Goal: Information Seeking & Learning: Understand process/instructions

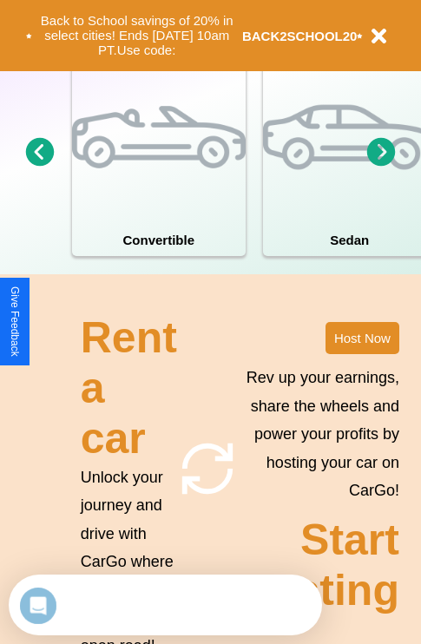
scroll to position [2103, 0]
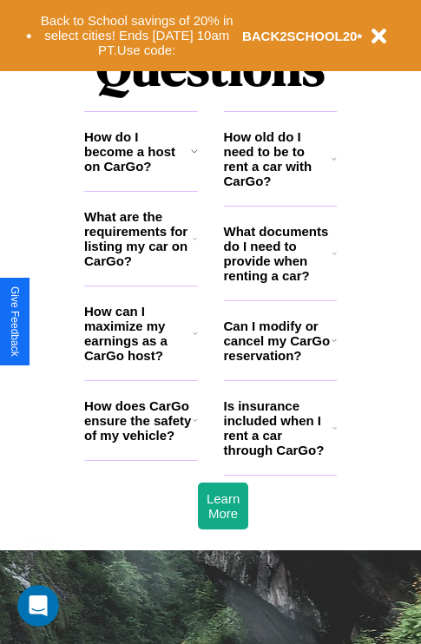
click at [141, 174] on h3 "How do I become a host on CarGo?" at bounding box center [137, 151] width 107 height 44
click at [141, 266] on h3 "What are the requirements for listing my car on CarGo?" at bounding box center [138, 238] width 108 height 59
click at [279, 456] on h3 "Is insurance included when I rent a car through CarGo?" at bounding box center [278, 427] width 108 height 59
click at [141, 443] on h3 "How does CarGo ensure the safety of my vehicle?" at bounding box center [138, 420] width 108 height 44
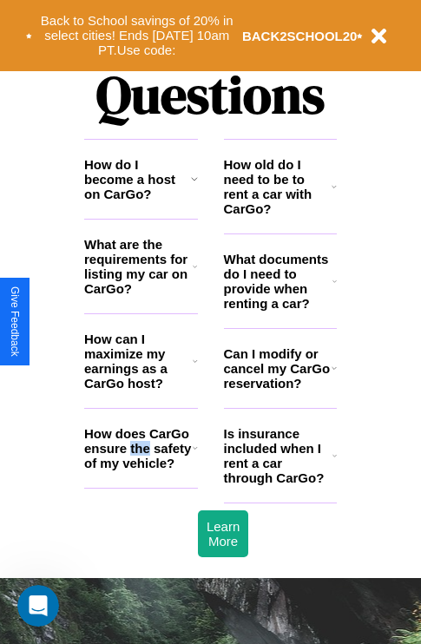
scroll to position [1352, 0]
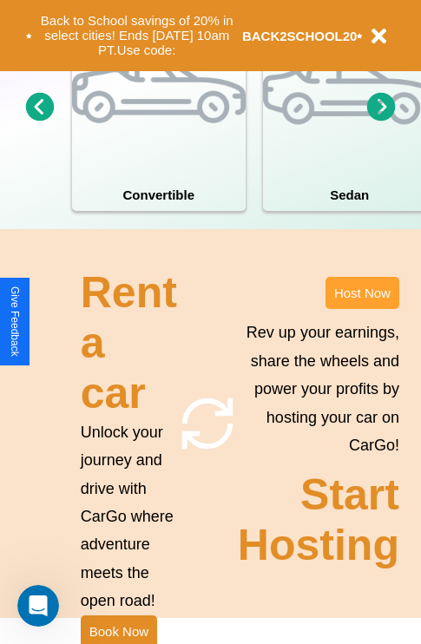
click at [362, 309] on button "Host Now" at bounding box center [362, 293] width 74 height 32
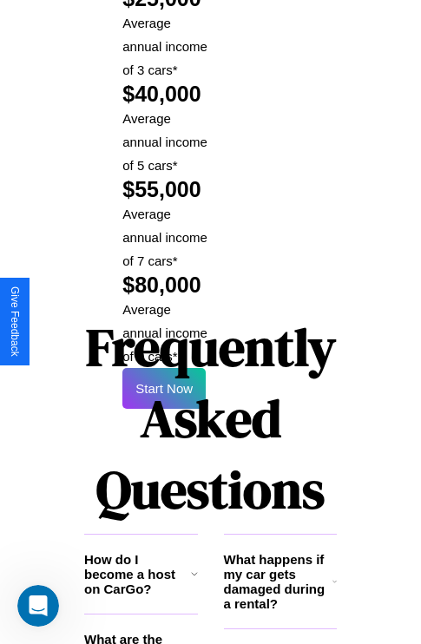
scroll to position [2825, 0]
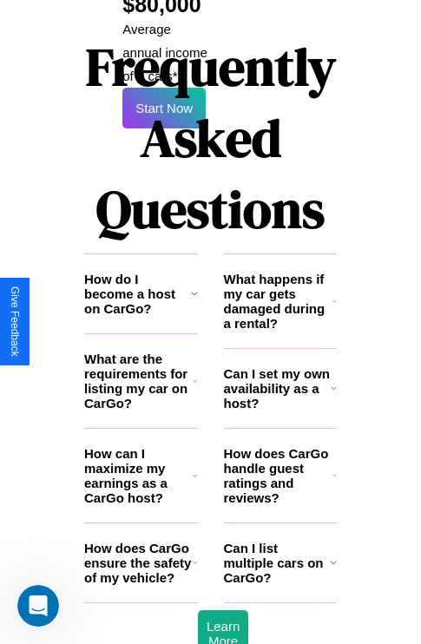
click at [194, 469] on icon at bounding box center [195, 476] width 5 height 14
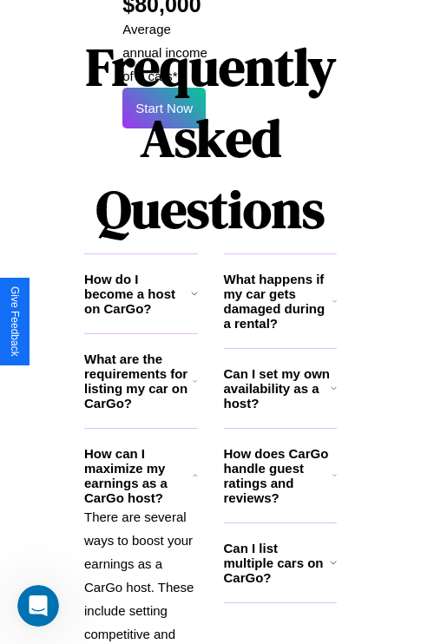
click at [279, 366] on h3 "Can I set my own availability as a host?" at bounding box center [277, 388] width 107 height 44
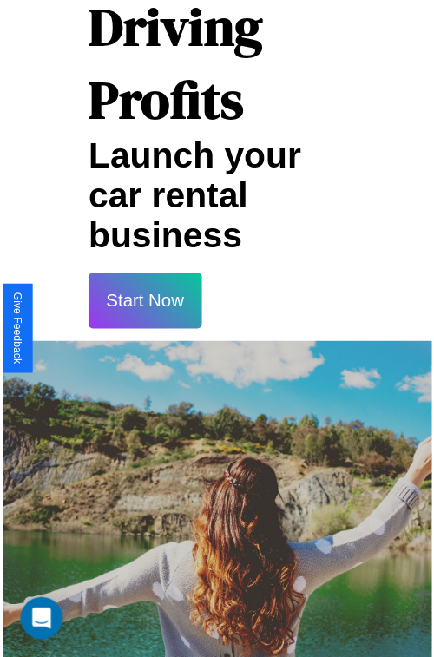
scroll to position [30, 0]
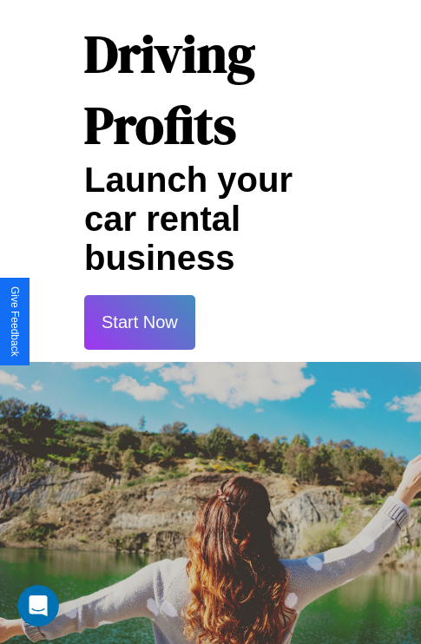
click at [139, 322] on button "Start Now" at bounding box center [139, 322] width 111 height 55
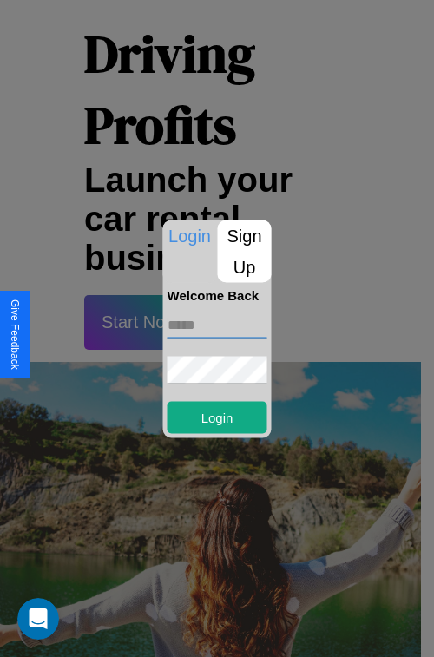
click at [217, 325] on input "text" at bounding box center [218, 325] width 100 height 28
type input "**********"
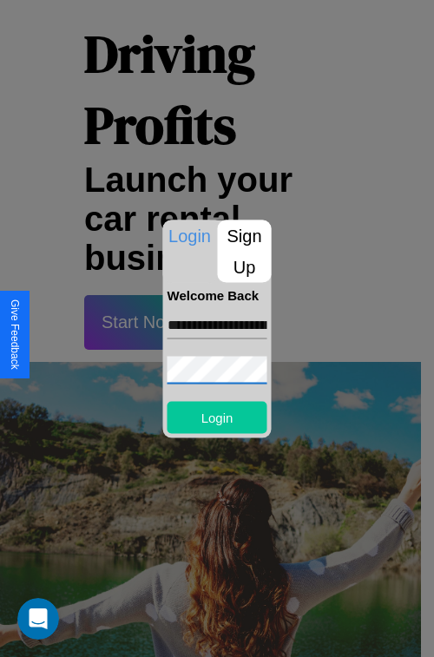
click at [217, 417] on button "Login" at bounding box center [218, 417] width 100 height 32
